Goal: Task Accomplishment & Management: Complete application form

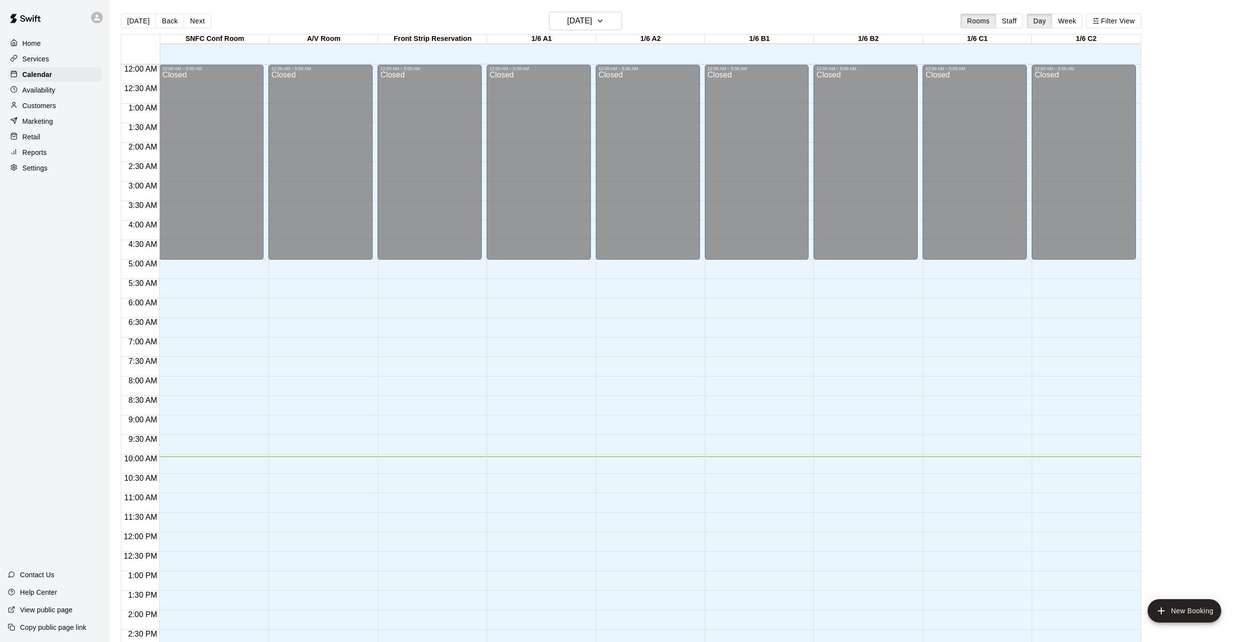
scroll to position [318, 0]
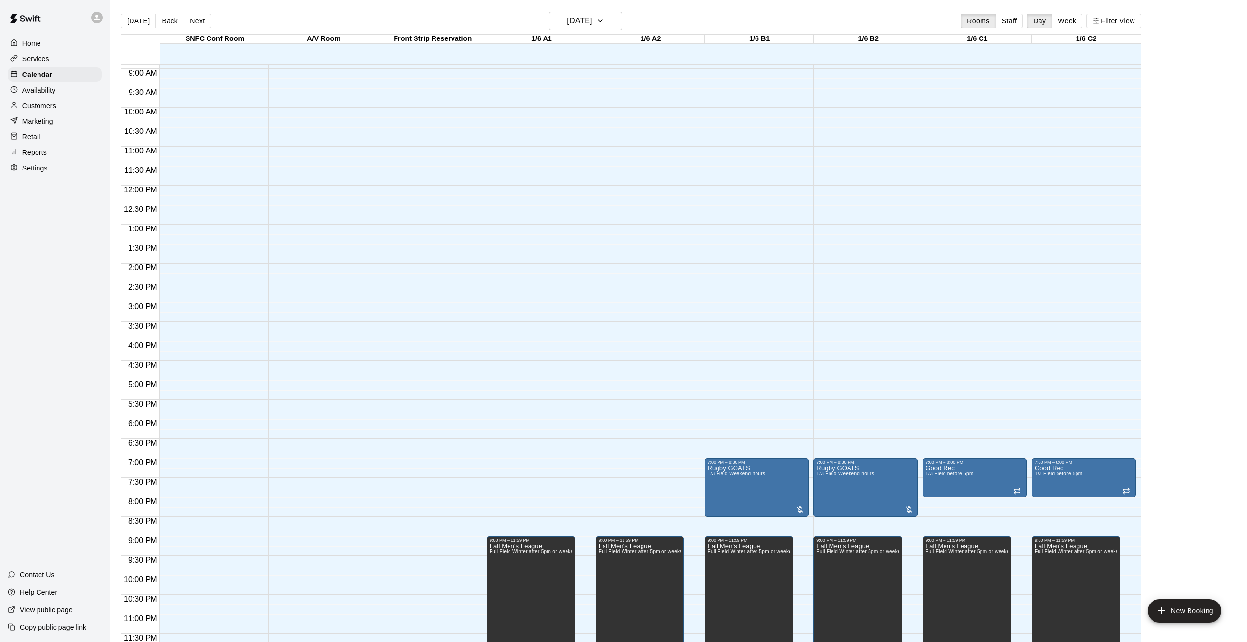
scroll to position [347, 0]
click at [165, 28] on button "Back" at bounding box center [169, 21] width 29 height 15
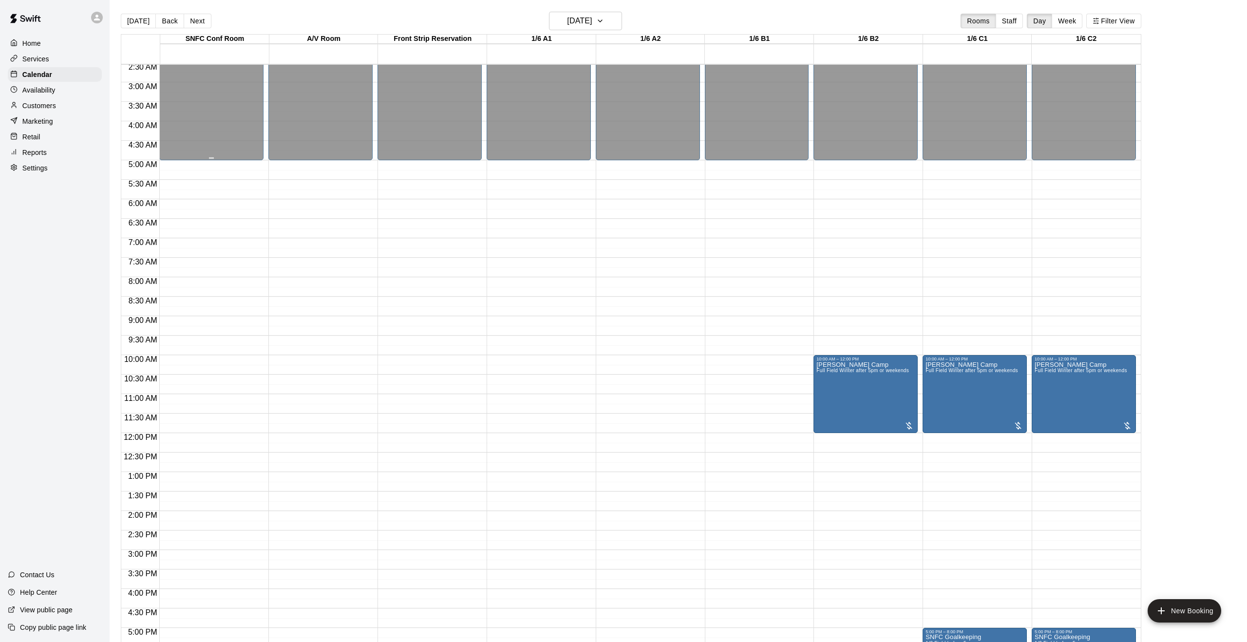
scroll to position [100, 0]
click at [567, 26] on h6 "[DATE]" at bounding box center [579, 21] width 25 height 14
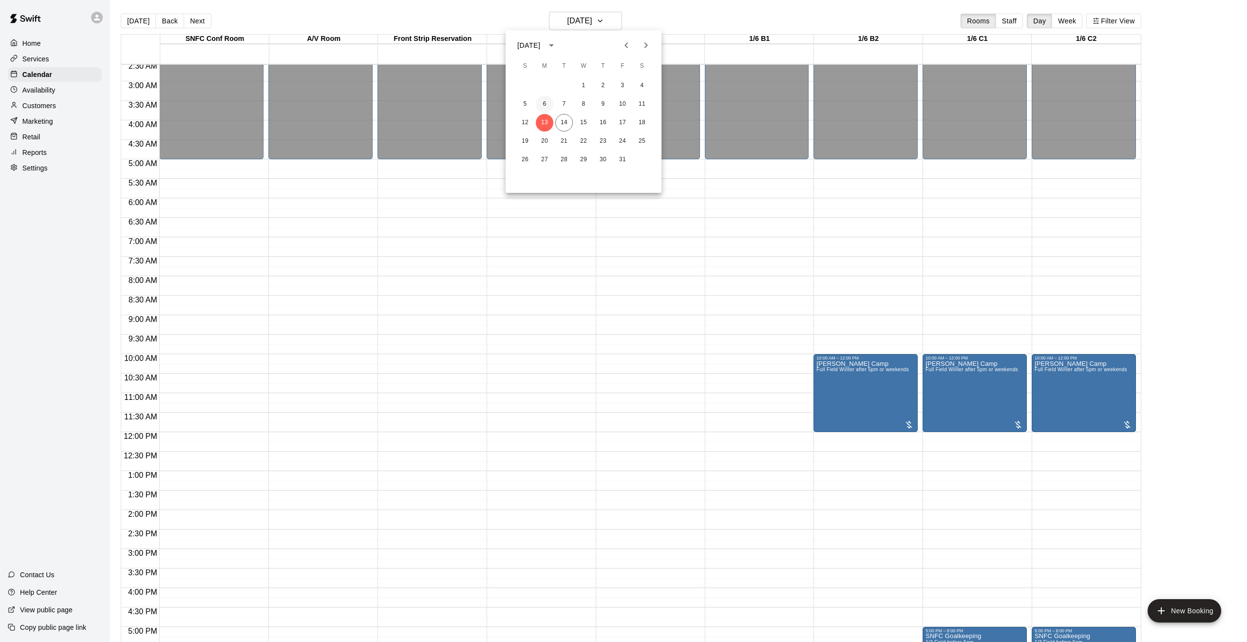
click at [545, 107] on button "6" at bounding box center [545, 104] width 18 height 18
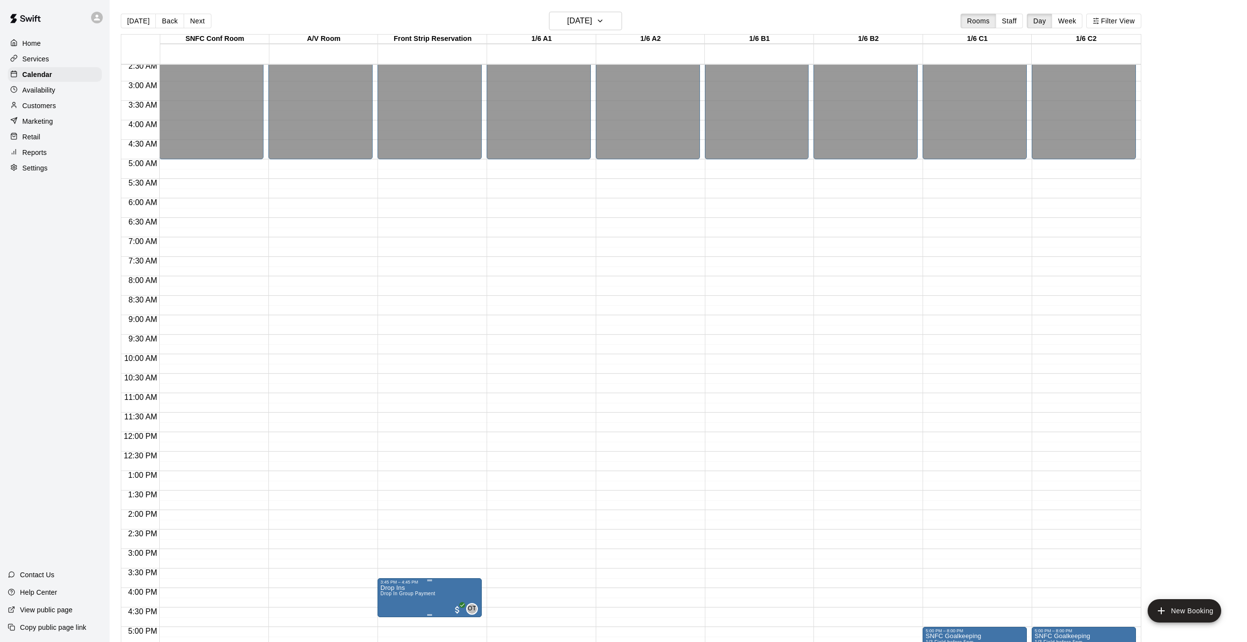
click at [491, 524] on div at bounding box center [623, 321] width 1247 height 642
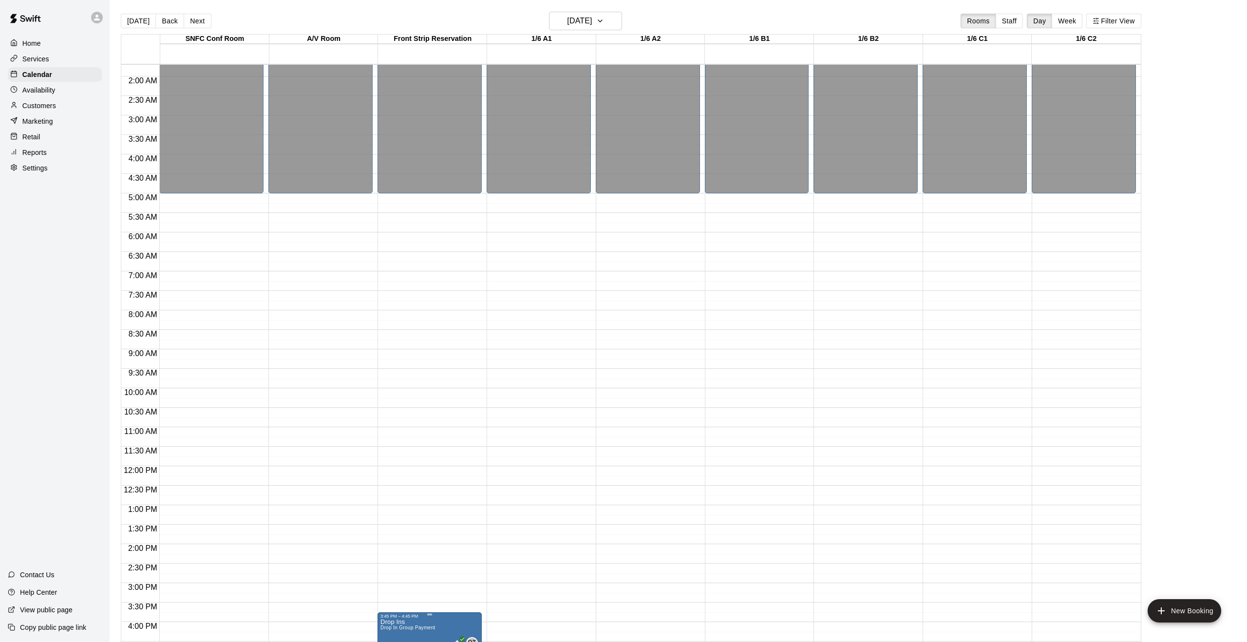
scroll to position [65, 0]
click at [138, 21] on button "[DATE]" at bounding box center [138, 21] width 35 height 15
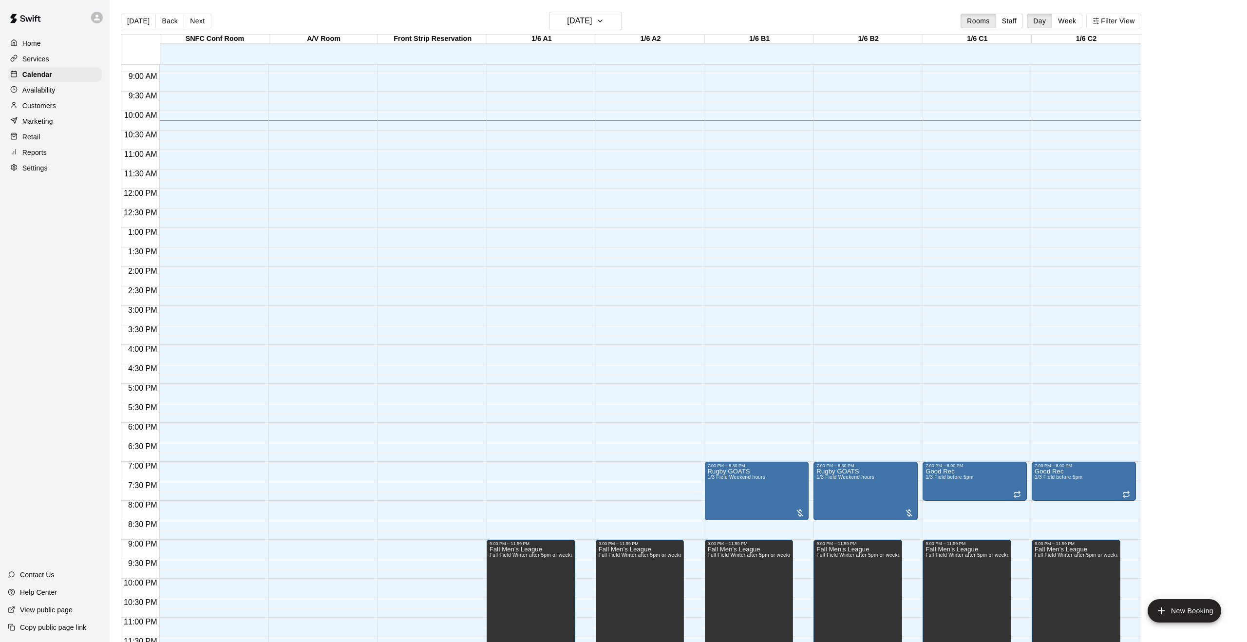
scroll to position [347, 0]
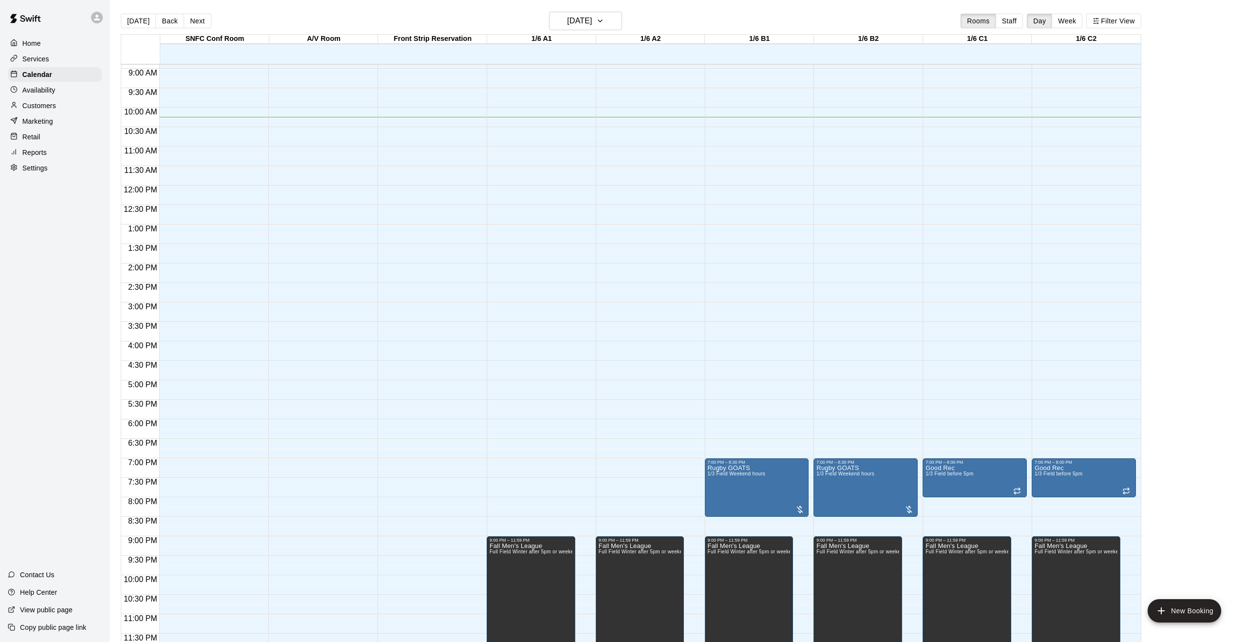
click at [467, 393] on div "12:00 AM – 5:00 AM Closed 11:45 PM – 11:59 PM Closed" at bounding box center [430, 185] width 104 height 935
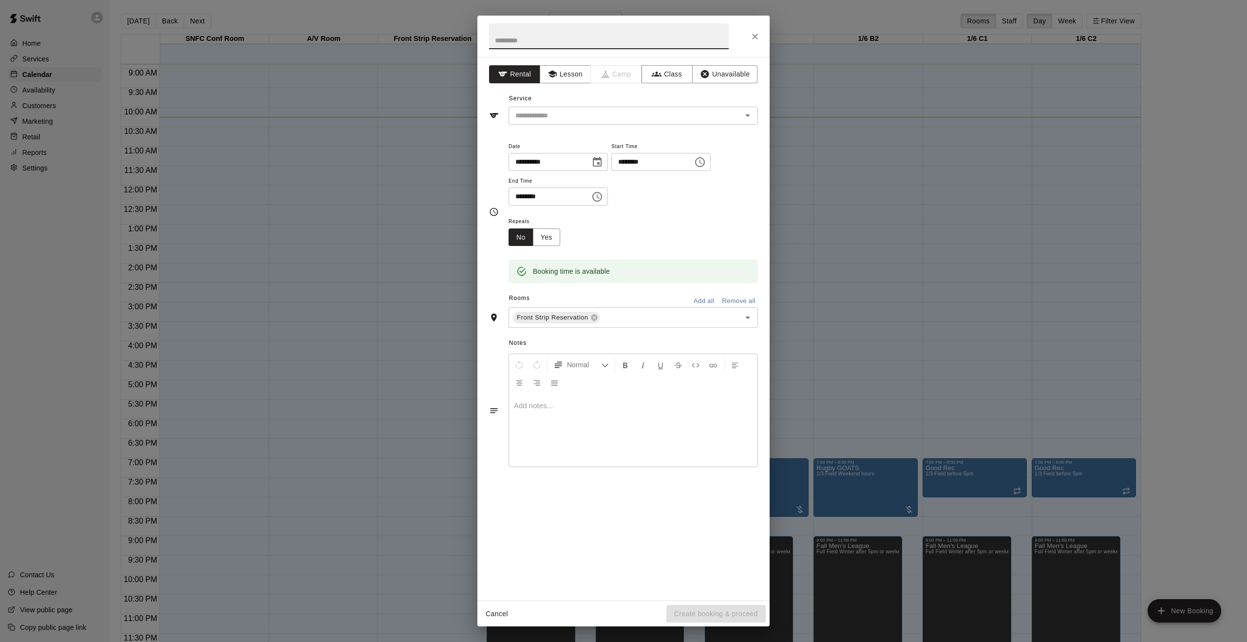
click at [578, 38] on input "text" at bounding box center [609, 36] width 240 height 26
type input "*"
type input "********"
click at [658, 73] on icon "button" at bounding box center [657, 74] width 10 height 5
click at [577, 115] on input "text" at bounding box center [624, 116] width 227 height 12
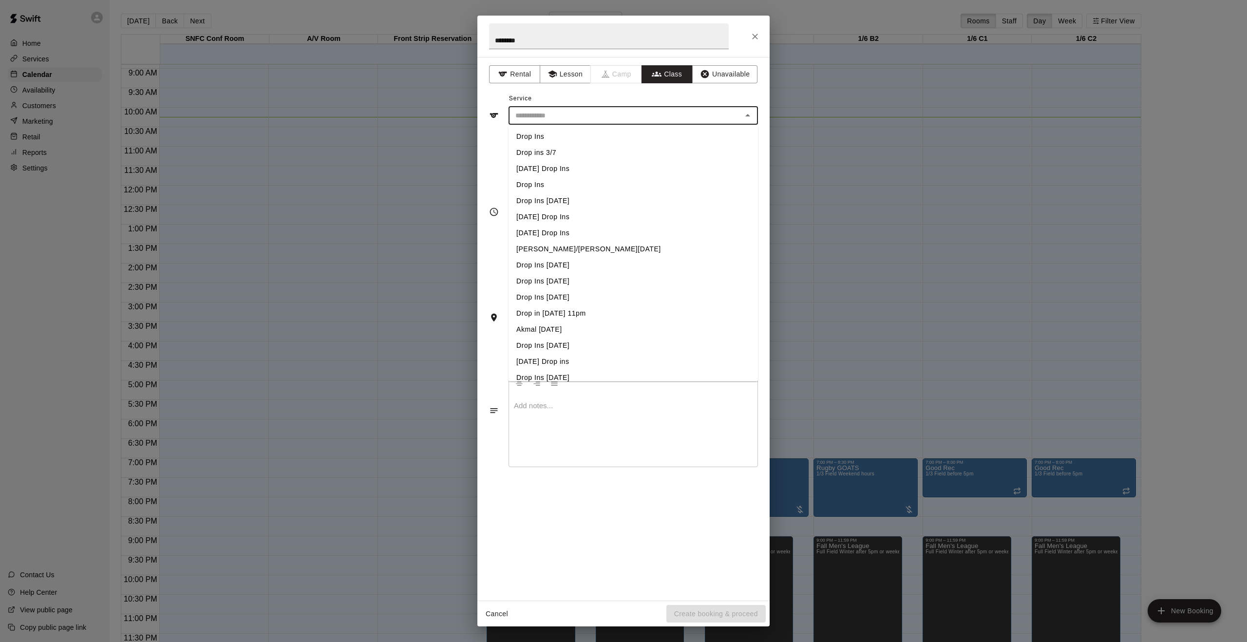
click at [546, 184] on li "Drop Ins" at bounding box center [633, 185] width 249 height 16
type input "********"
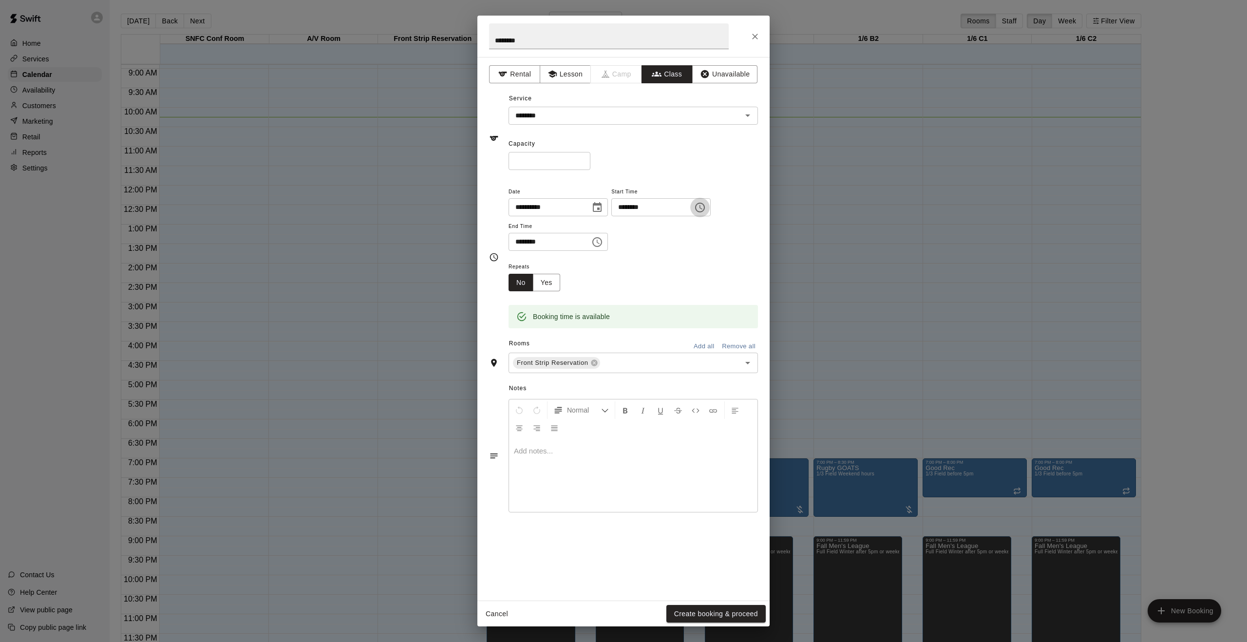
click at [705, 208] on icon "Choose time, selected time is 5:15 PM" at bounding box center [700, 208] width 12 height 12
click at [627, 282] on li "03" at bounding box center [627, 284] width 23 height 18
click at [655, 230] on li "00" at bounding box center [655, 227] width 23 height 18
type input "********"
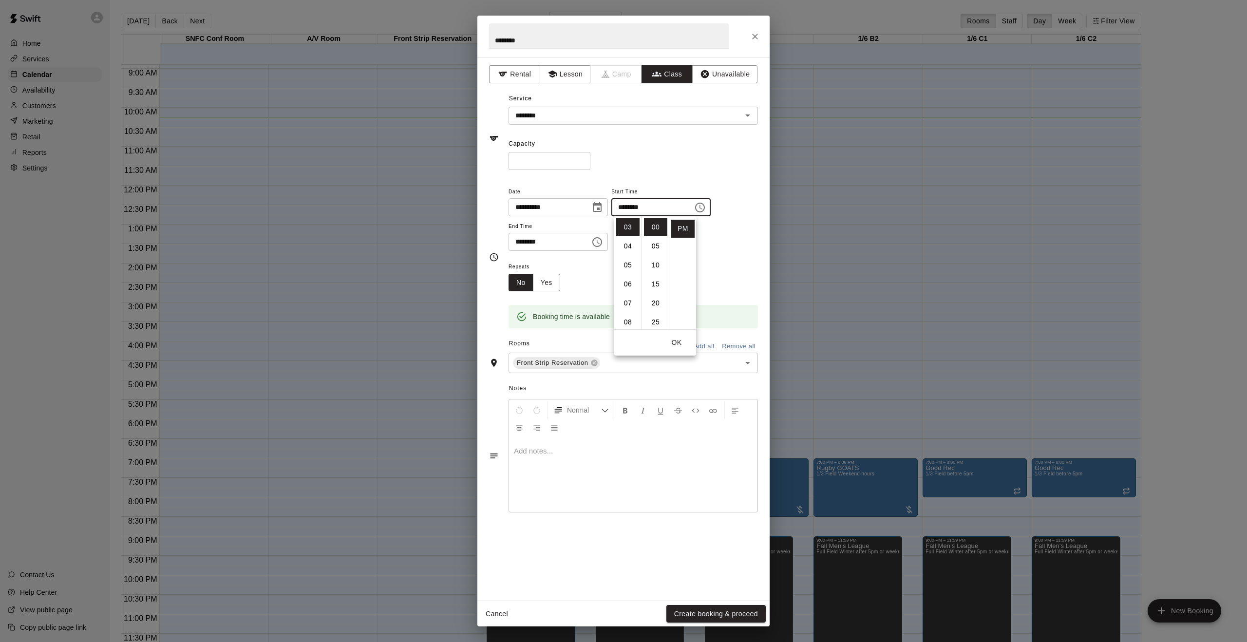
click at [519, 243] on input "********" at bounding box center [546, 242] width 75 height 18
click at [522, 243] on input "********" at bounding box center [546, 242] width 75 height 18
click at [602, 244] on icon "Choose time, selected time is 5:45 PM" at bounding box center [597, 242] width 12 height 12
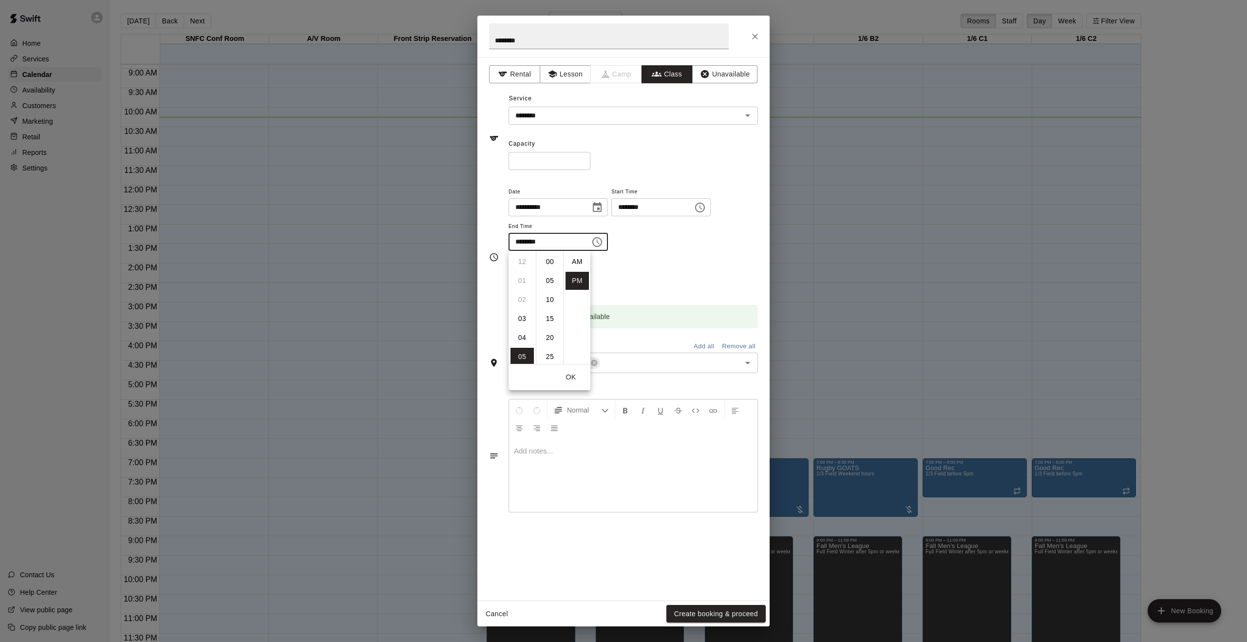
scroll to position [18, 0]
click at [518, 279] on li "06" at bounding box center [522, 281] width 23 height 18
click at [548, 263] on li "00" at bounding box center [549, 262] width 23 height 18
type input "********"
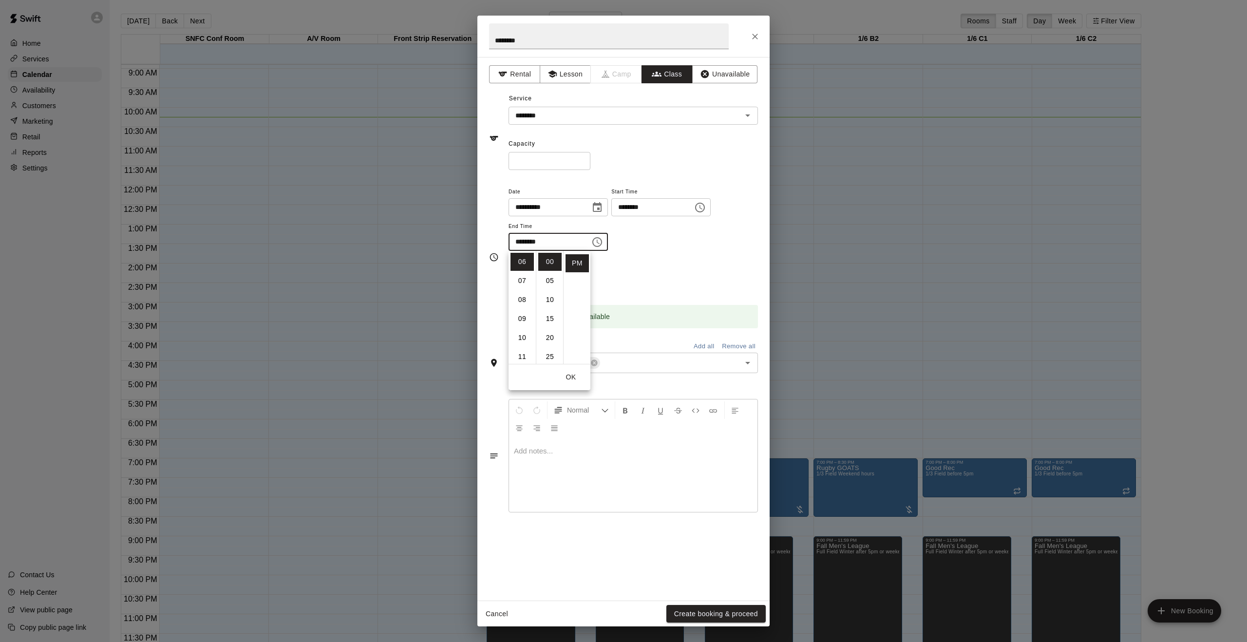
click at [613, 266] on div "Repeats No Yes" at bounding box center [633, 276] width 249 height 31
click at [748, 366] on icon "Open" at bounding box center [748, 363] width 12 height 12
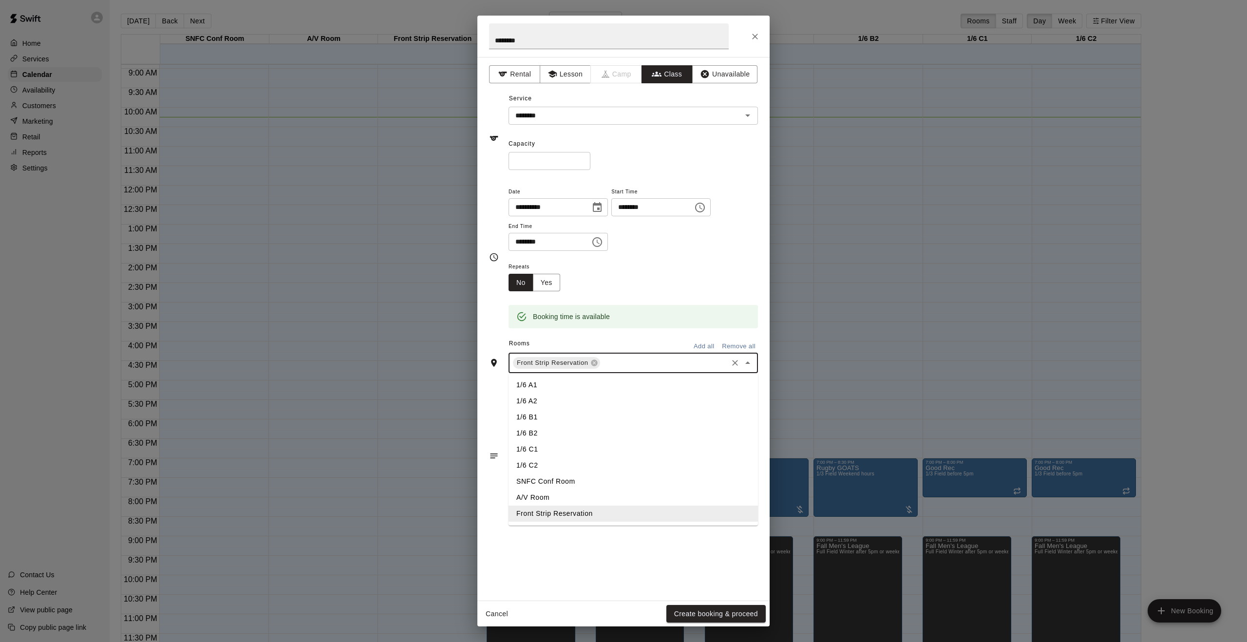
click at [577, 383] on li "1/6 A1" at bounding box center [633, 385] width 249 height 16
click at [594, 363] on icon at bounding box center [594, 363] width 8 height 8
click at [709, 615] on button "Create booking & proceed" at bounding box center [715, 614] width 99 height 18
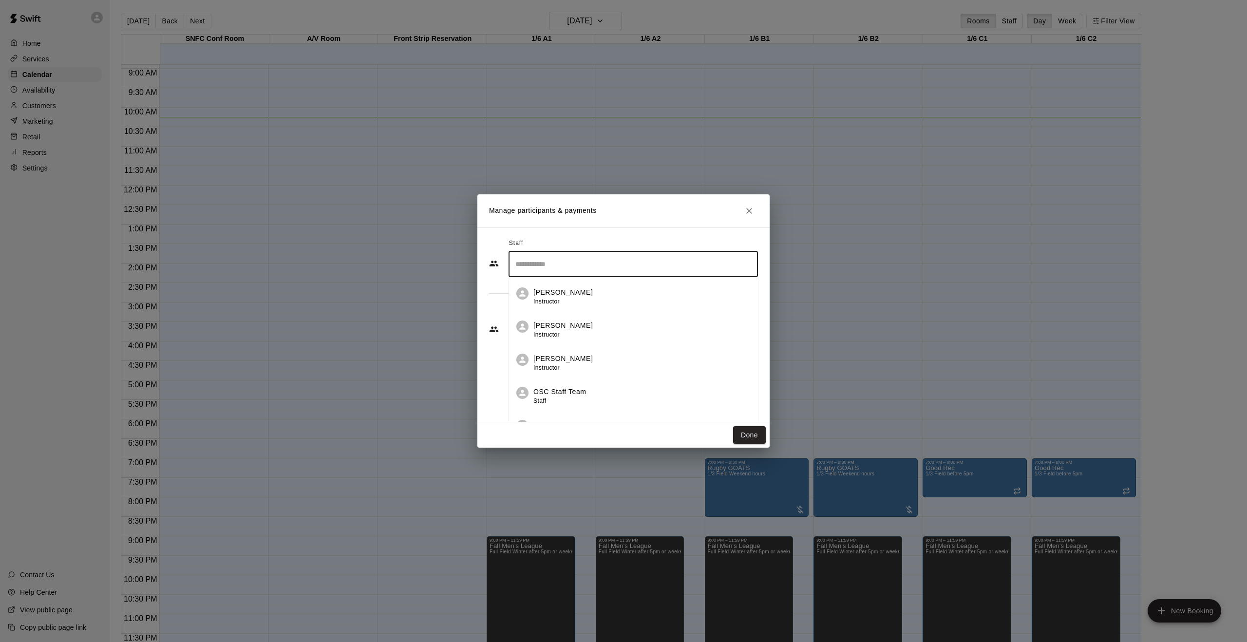
click at [607, 266] on input "Search staff" at bounding box center [633, 264] width 241 height 17
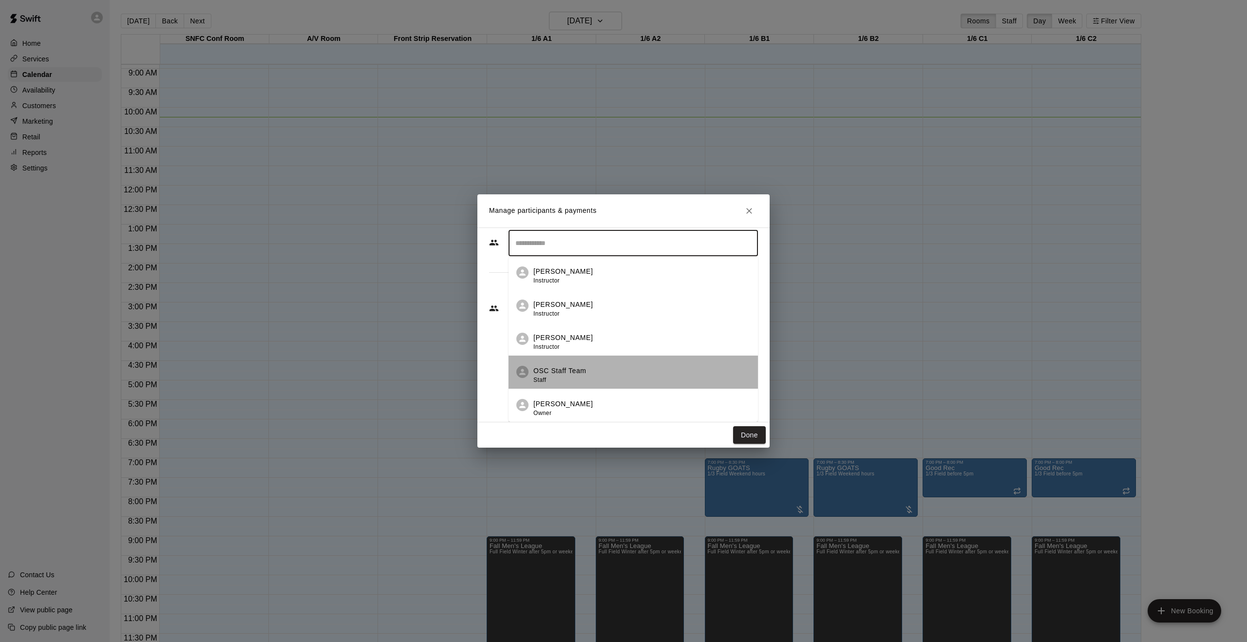
click at [605, 366] on div "OSC Staff Team Staff" at bounding box center [641, 375] width 217 height 19
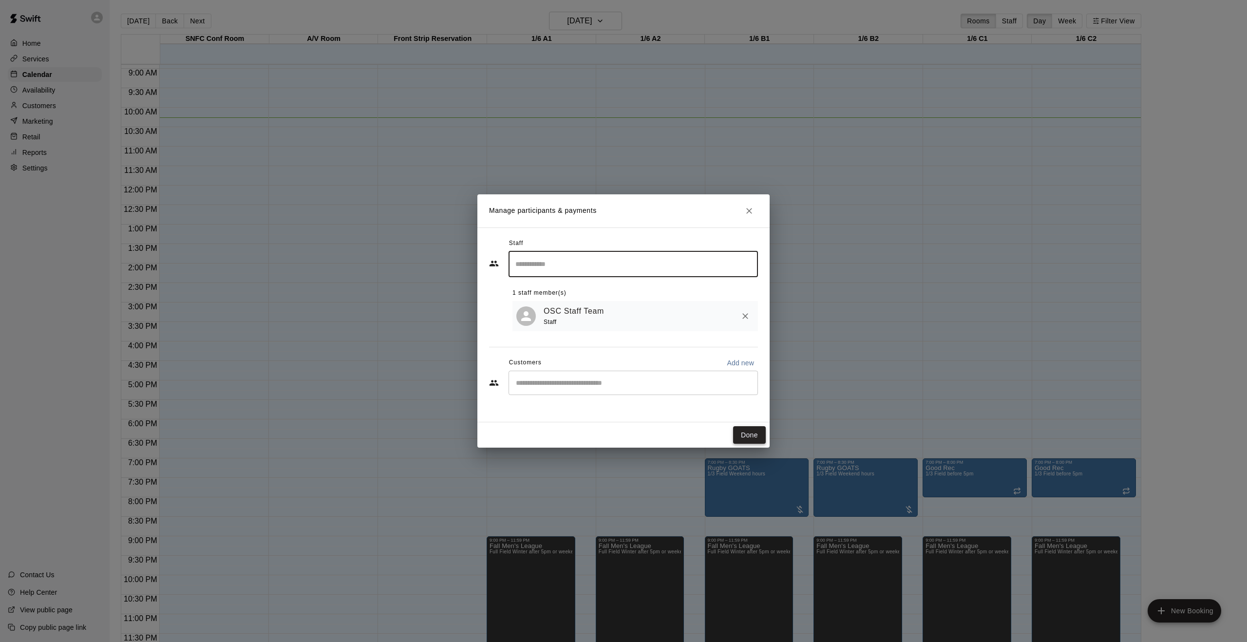
click at [759, 435] on button "Done" at bounding box center [749, 435] width 33 height 18
